Goal: Transaction & Acquisition: Book appointment/travel/reservation

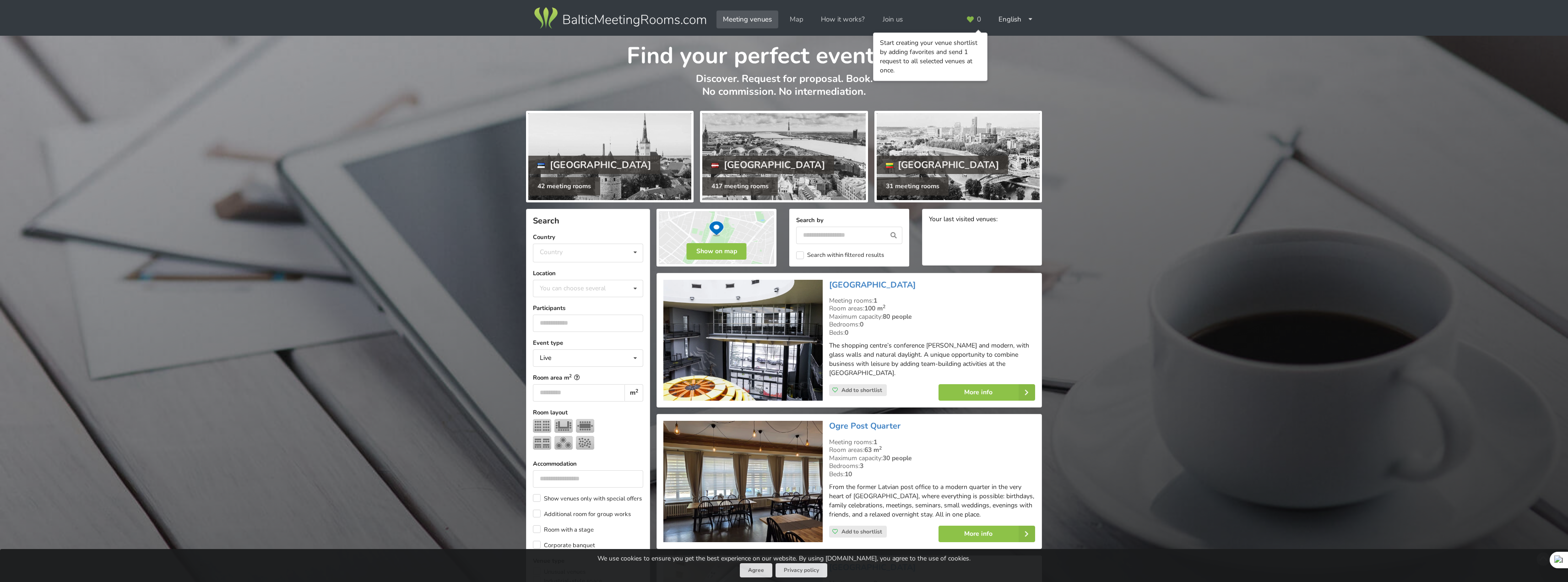
click at [1074, 59] on div "Find your perfect event space Discover. Request for proposal. Book. No commissi…" at bounding box center [784, 72] width 1568 height 72
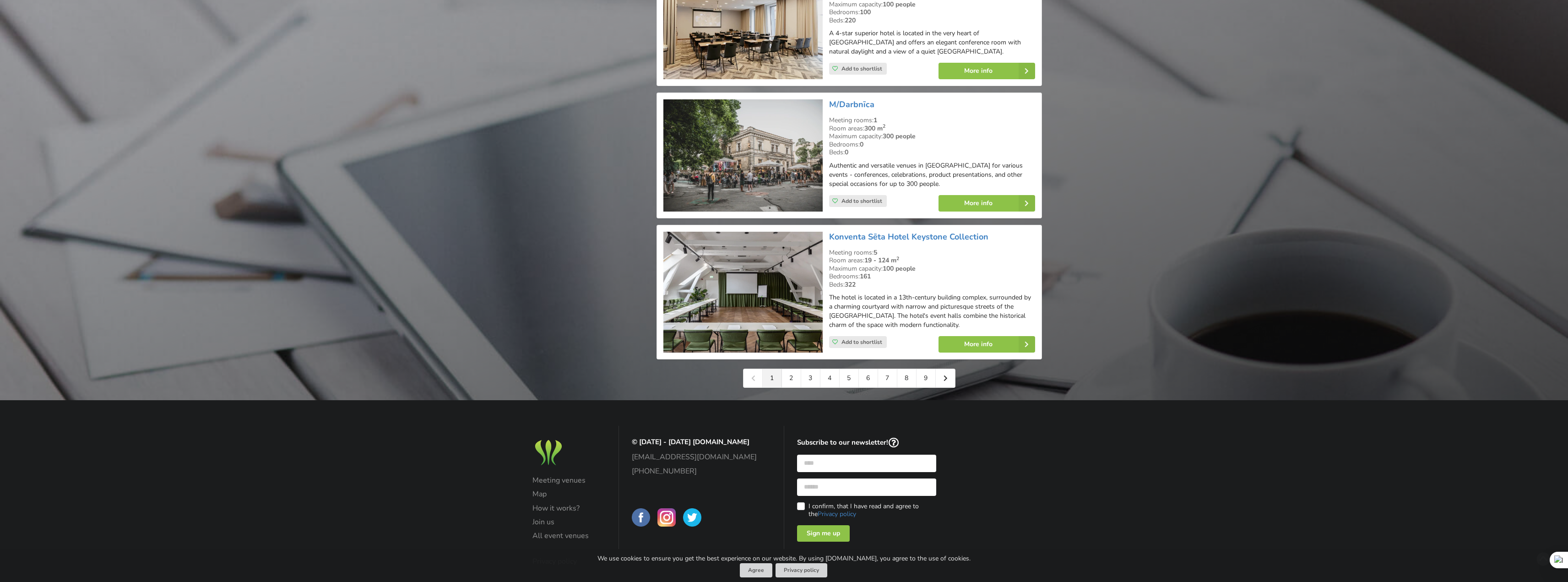
scroll to position [1954, 0]
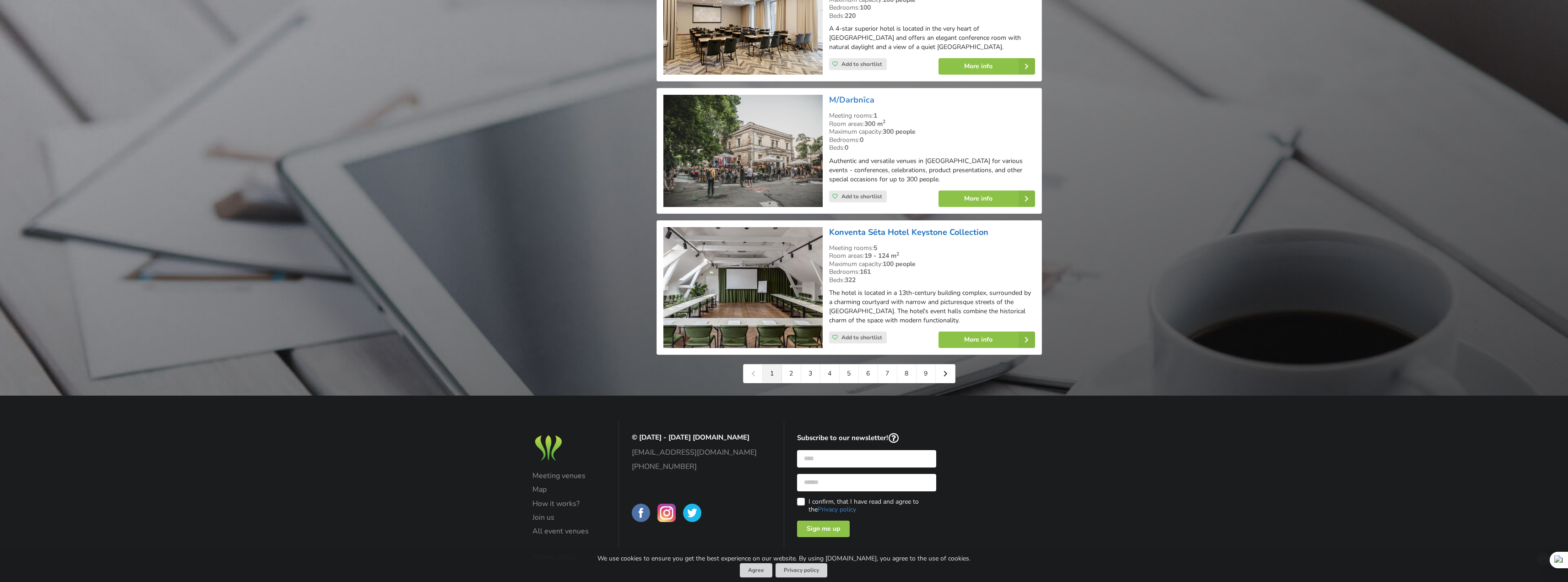
click at [956, 226] on link "Konventa Sēta Hotel Keystone Collection" at bounding box center [908, 232] width 159 height 11
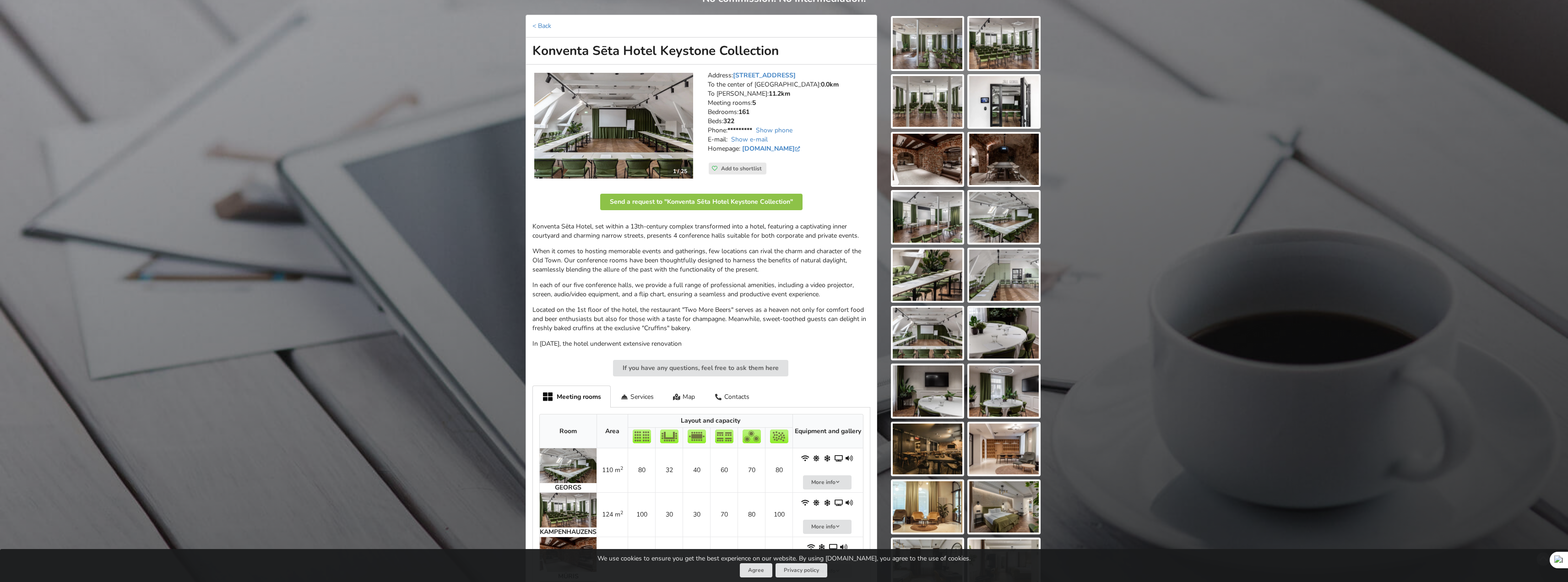
scroll to position [92, 0]
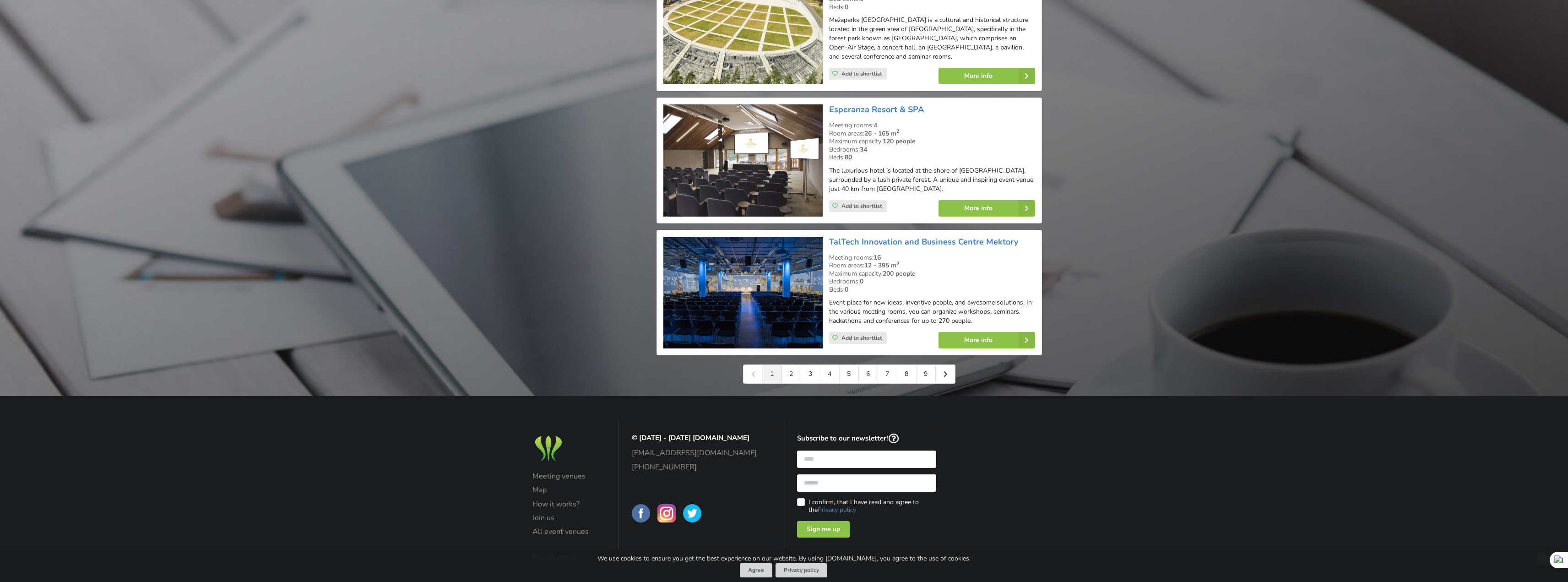
scroll to position [1946, 0]
click at [1015, 331] on link "More info" at bounding box center [986, 339] width 96 height 16
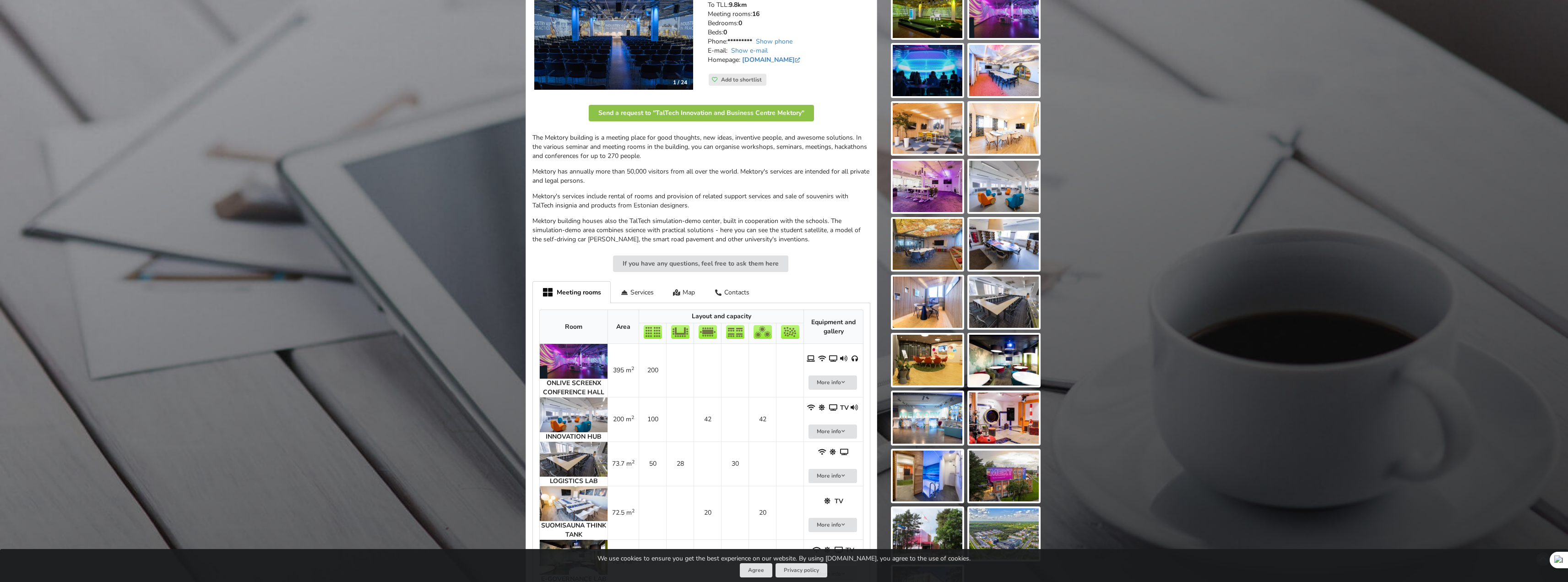
scroll to position [183, 0]
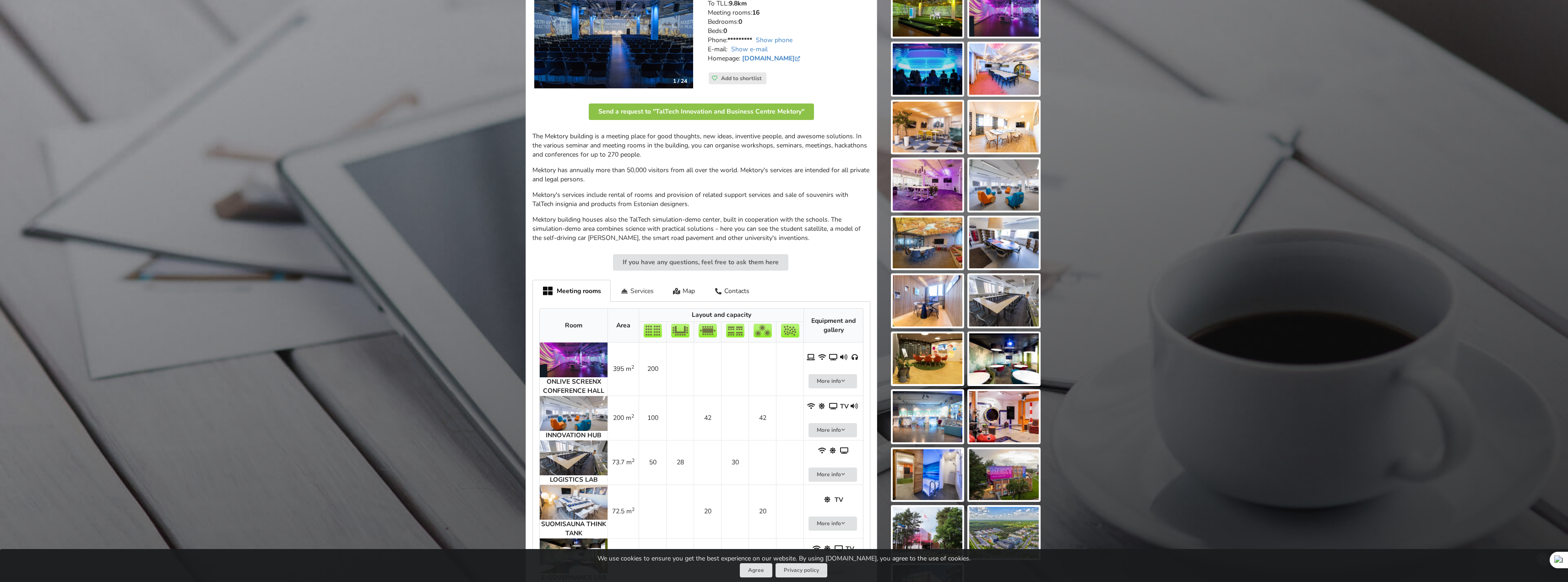
click at [643, 292] on div "Services" at bounding box center [636, 290] width 52 height 21
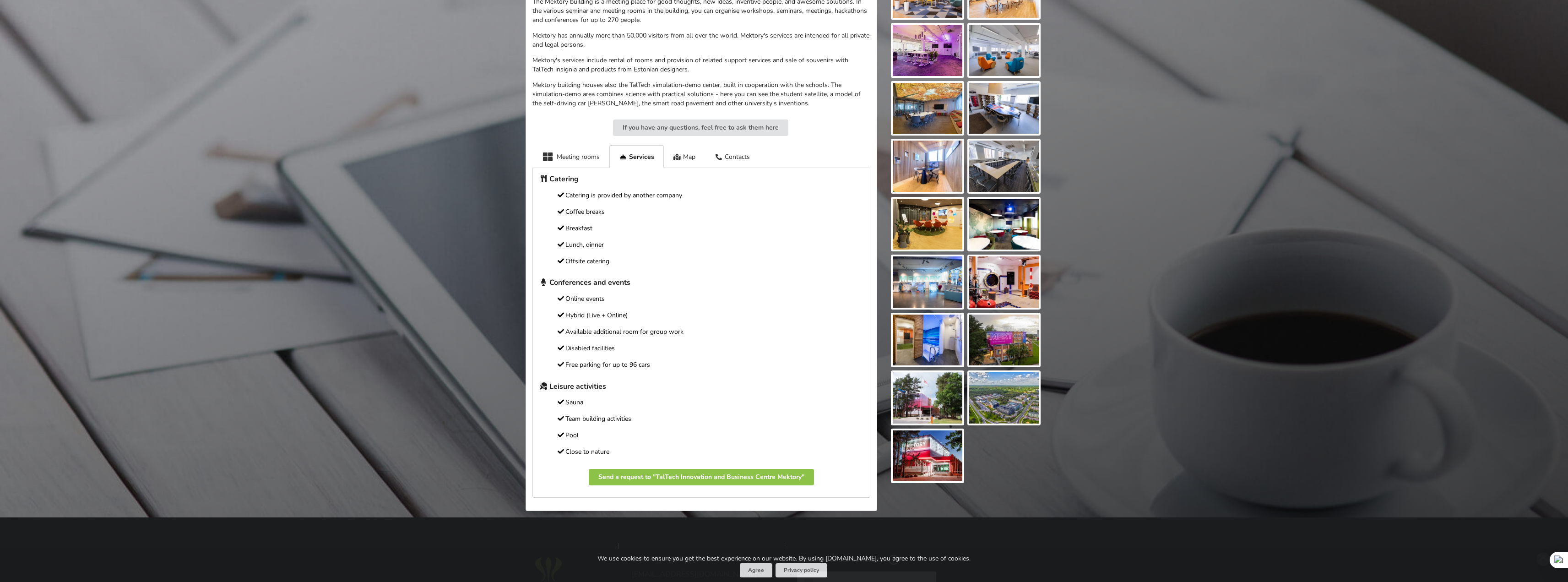
scroll to position [320, 0]
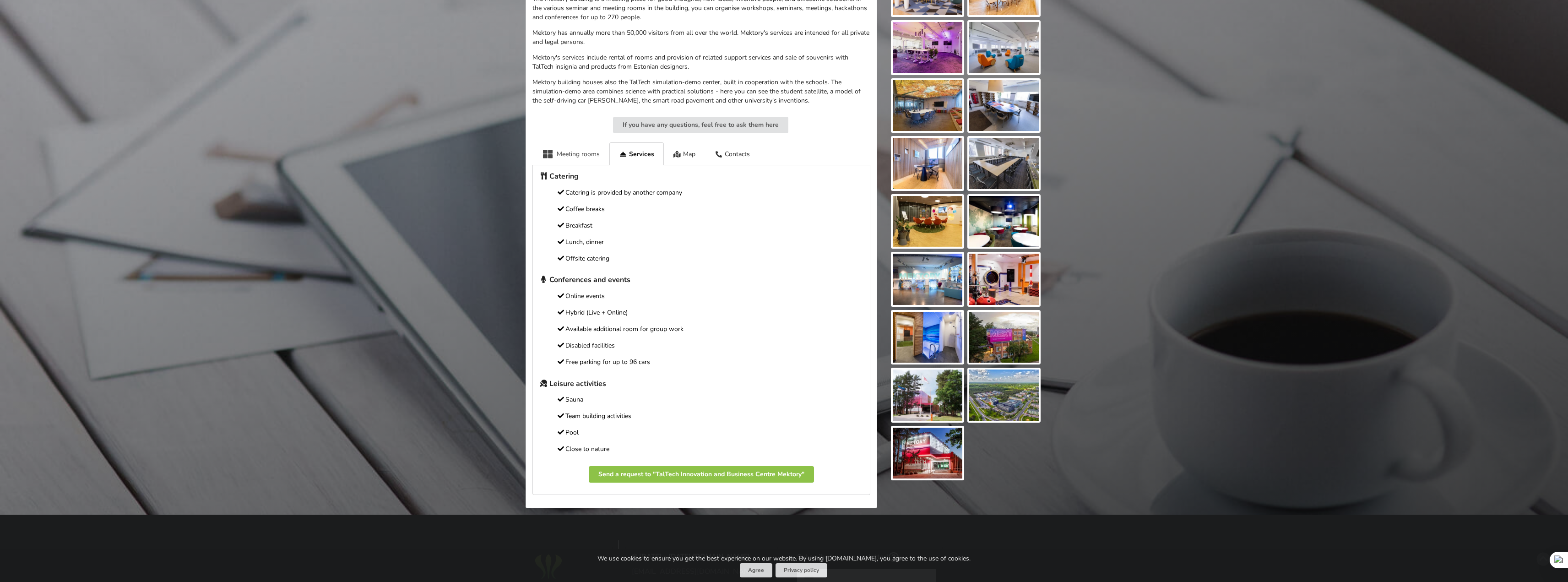
click at [587, 161] on div "Meeting rooms" at bounding box center [571, 154] width 77 height 23
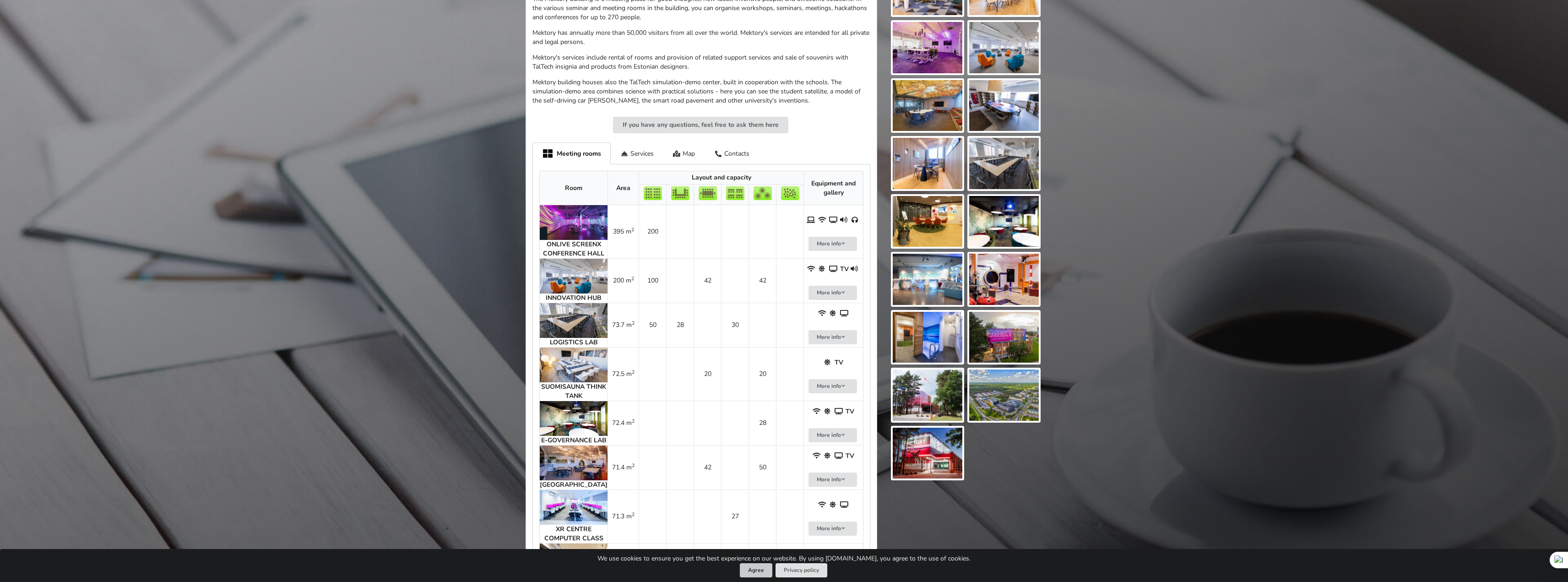
click at [748, 571] on button "Agree" at bounding box center [756, 570] width 33 height 14
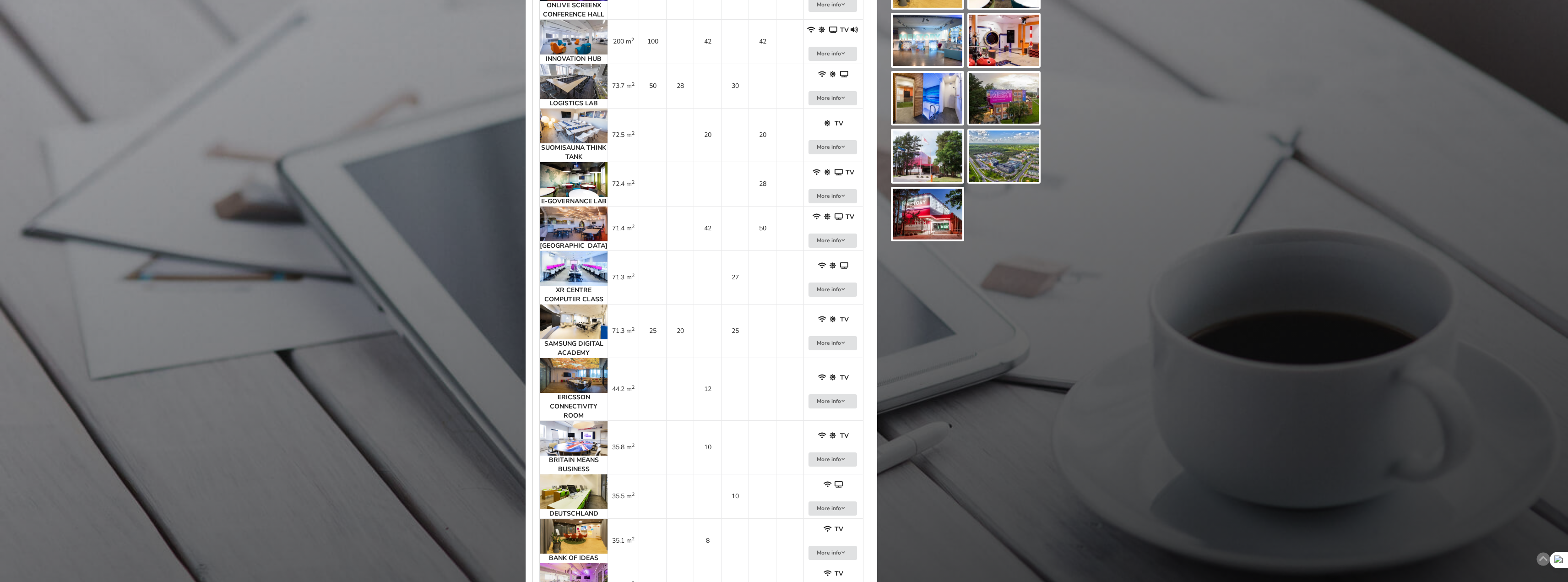
scroll to position [550, 0]
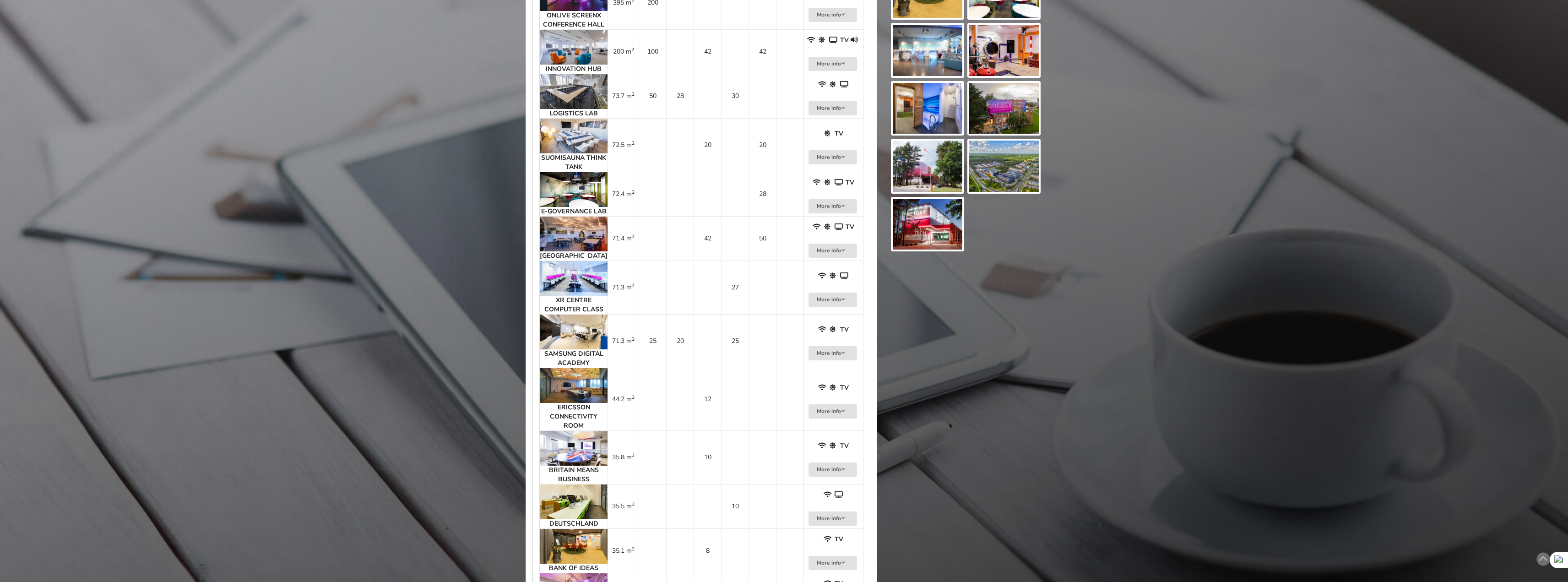
click at [831, 261] on td "TV More info" at bounding box center [833, 238] width 59 height 45
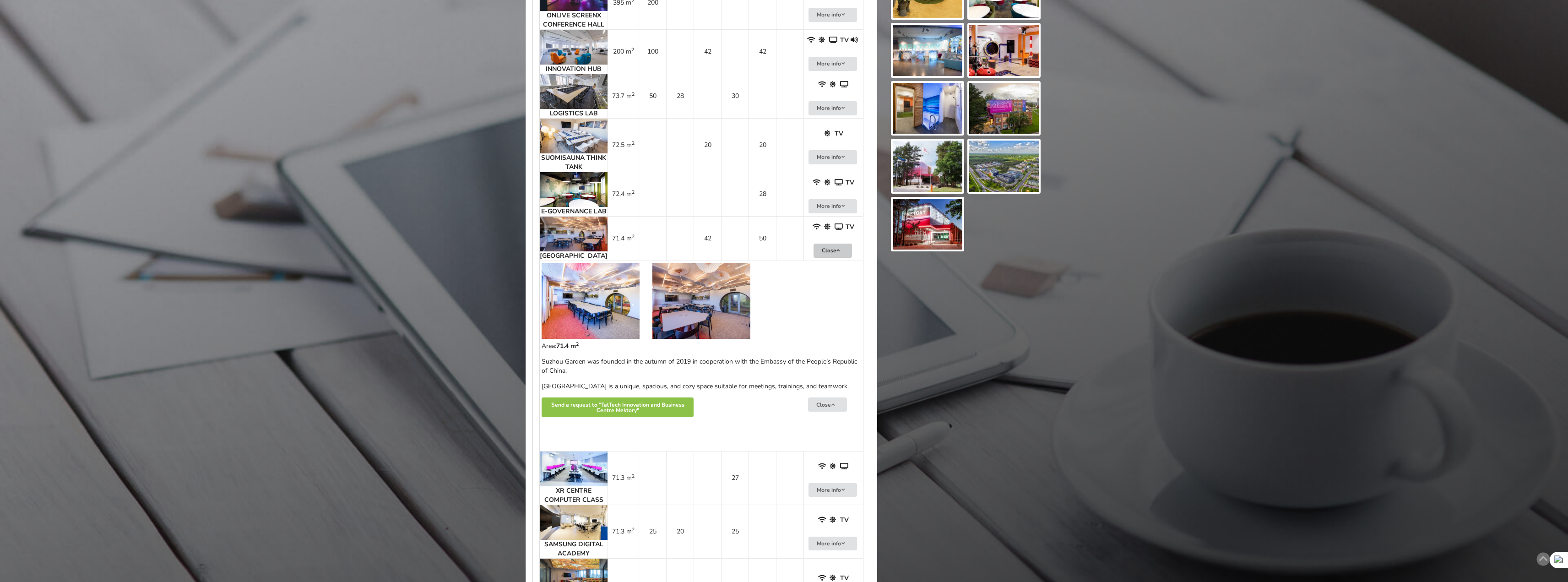
click at [831, 258] on button "Close" at bounding box center [833, 251] width 39 height 14
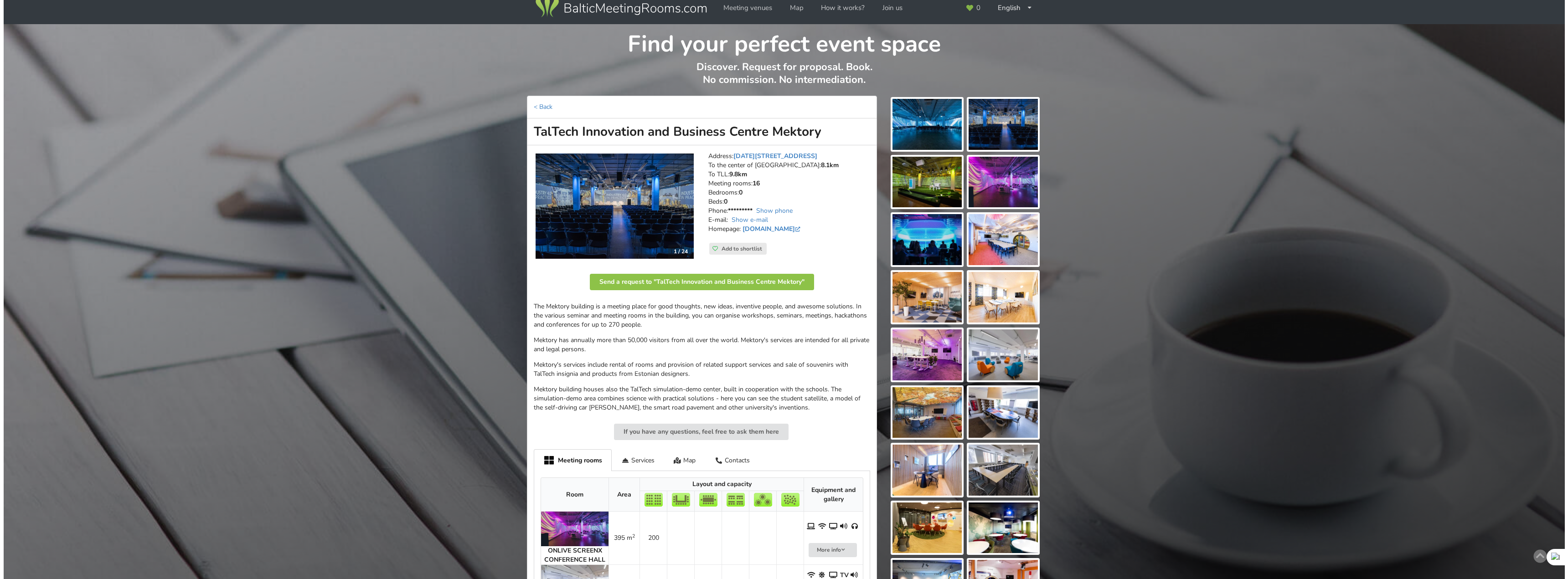
scroll to position [0, 0]
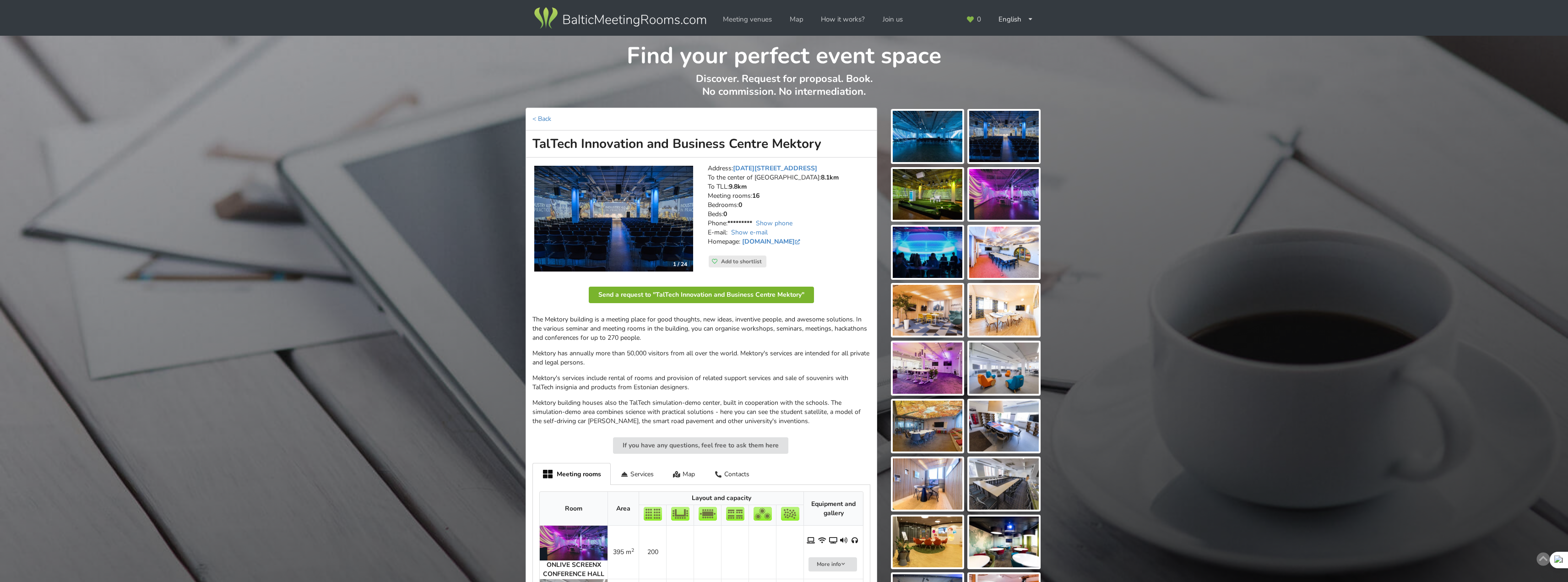
click at [758, 297] on button "Send a request to "TalTech Innovation and Business Centre Mektory"" at bounding box center [701, 295] width 225 height 16
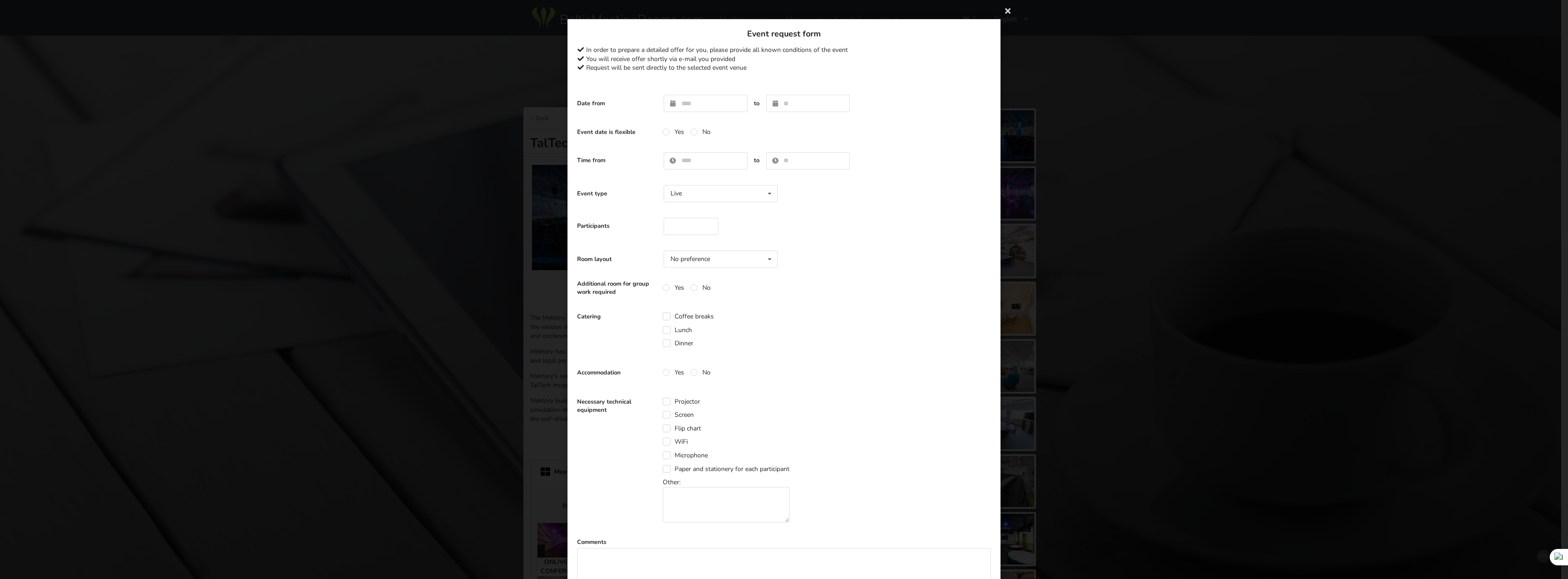
click at [1076, 237] on div "Thank you, request has been sent directly to event venue. You will receive an o…" at bounding box center [784, 289] width 1568 height 579
click at [1008, 13] on icon at bounding box center [1007, 10] width 15 height 15
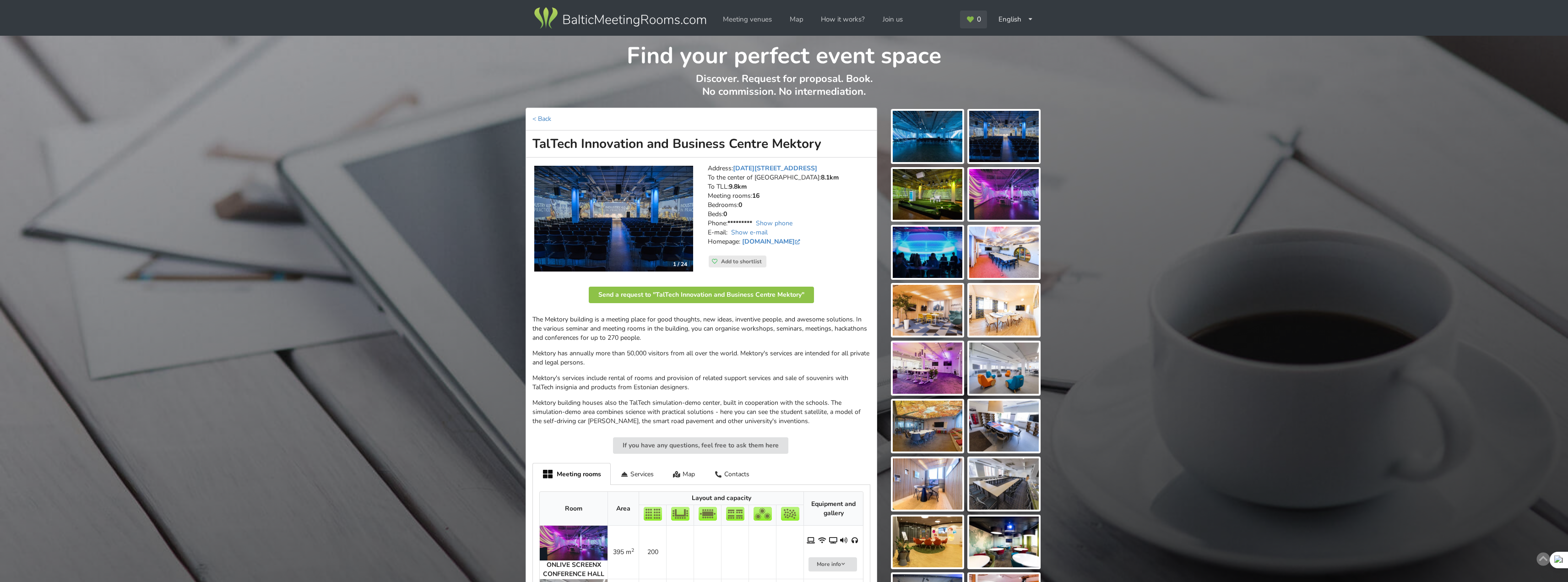
click at [978, 20] on span "0" at bounding box center [979, 19] width 4 height 7
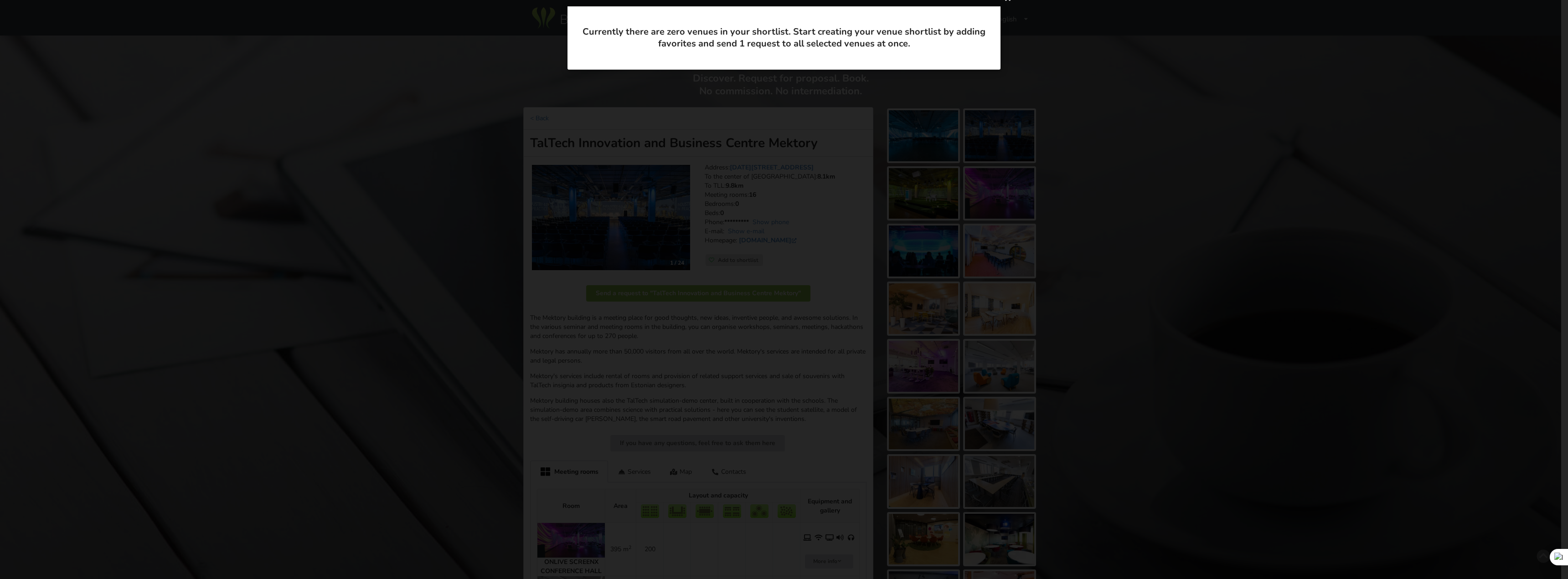
click at [1018, 16] on div "Thank you, request has been sent directly to event venue. You will receive an o…" at bounding box center [784, 289] width 1568 height 579
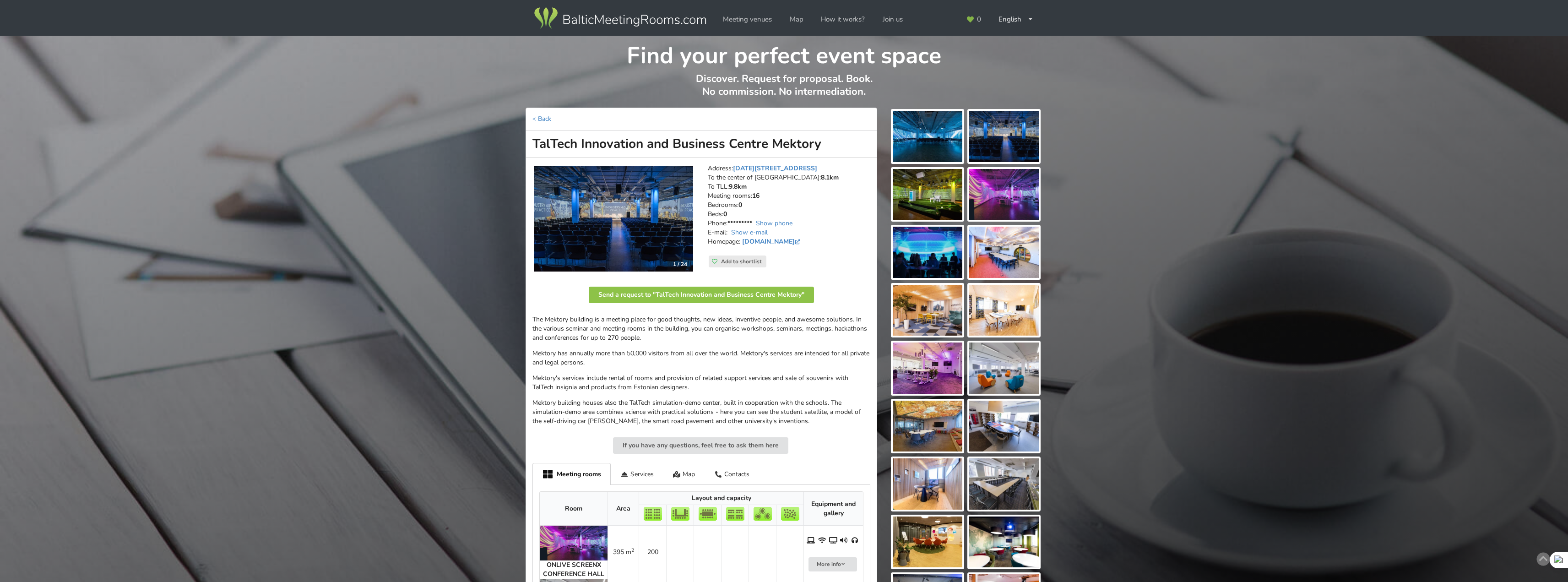
click at [636, 13] on img at bounding box center [620, 18] width 175 height 26
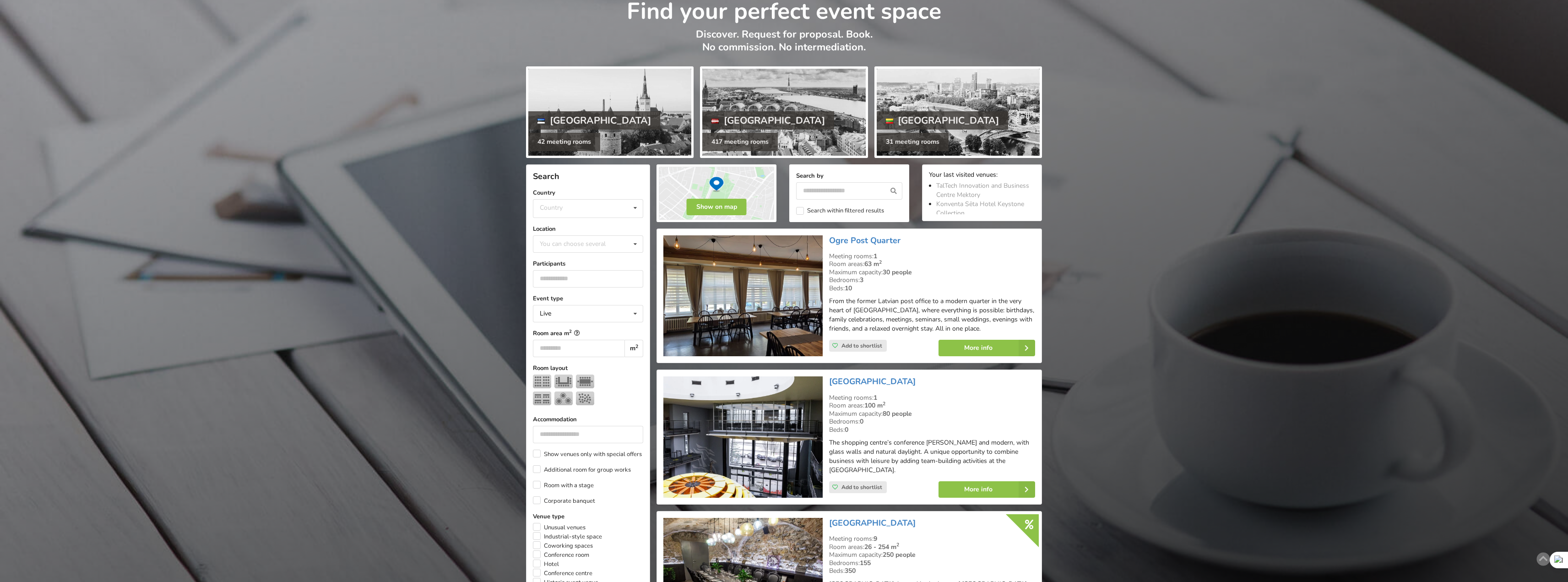
scroll to position [45, 0]
